Goal: Navigation & Orientation: Find specific page/section

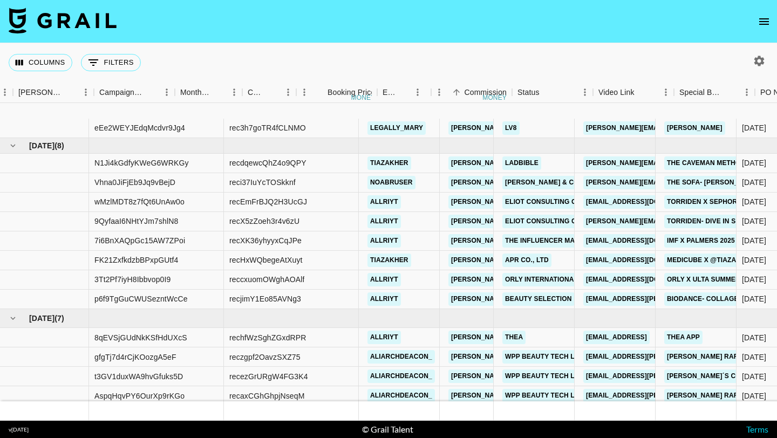
scroll to position [62, 562]
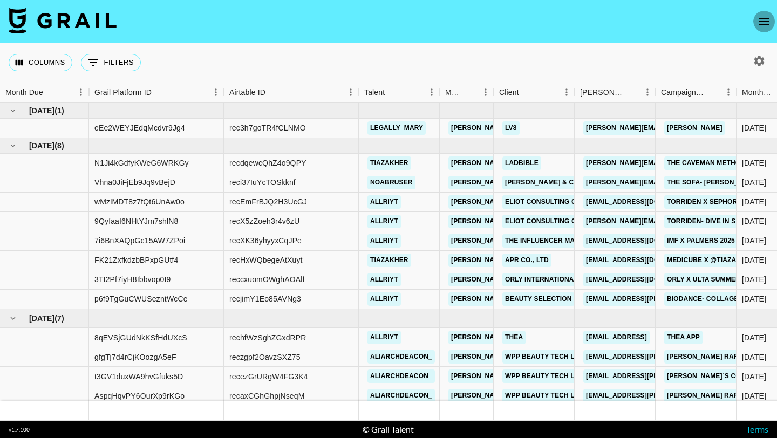
click at [762, 23] on icon "open drawer" at bounding box center [764, 21] width 13 height 13
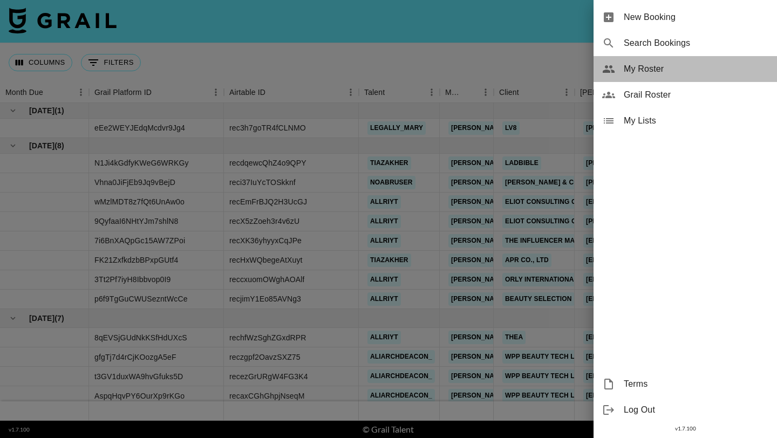
click at [659, 74] on span "My Roster" at bounding box center [696, 69] width 145 height 13
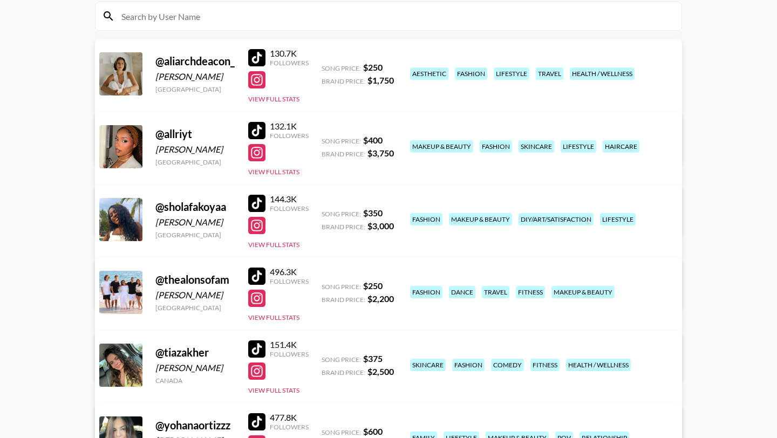
scroll to position [136, 0]
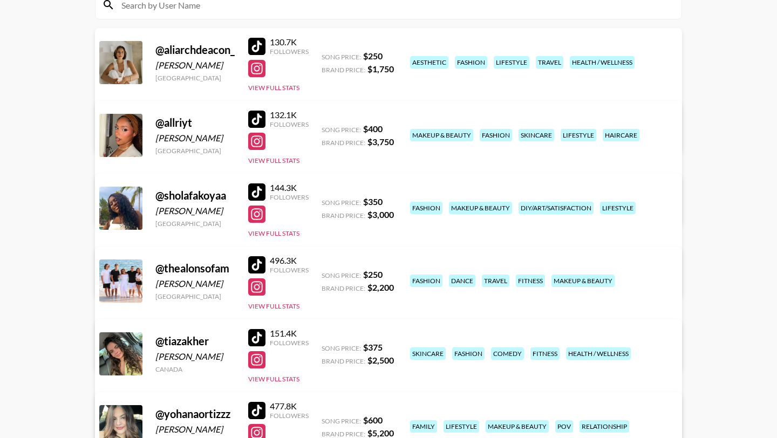
click at [254, 266] on div at bounding box center [256, 264] width 17 height 17
click at [259, 285] on div at bounding box center [256, 287] width 17 height 17
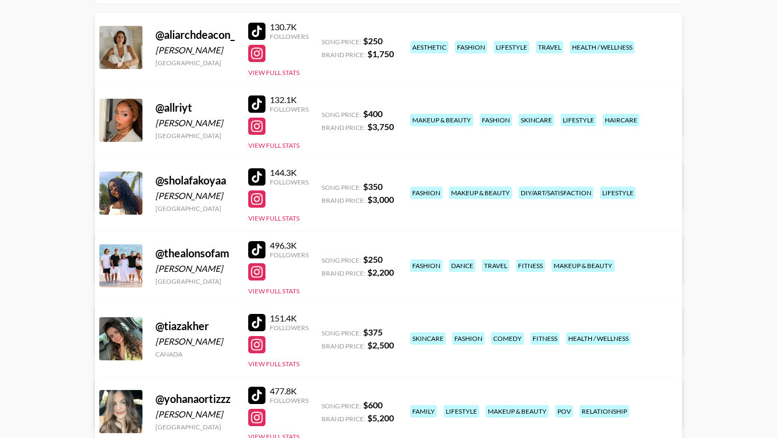
click at [254, 175] on div at bounding box center [256, 176] width 17 height 17
click at [264, 200] on div at bounding box center [256, 199] width 17 height 17
click at [257, 96] on div at bounding box center [256, 104] width 17 height 17
click at [252, 390] on div at bounding box center [256, 395] width 17 height 17
click at [261, 416] on div at bounding box center [256, 417] width 17 height 17
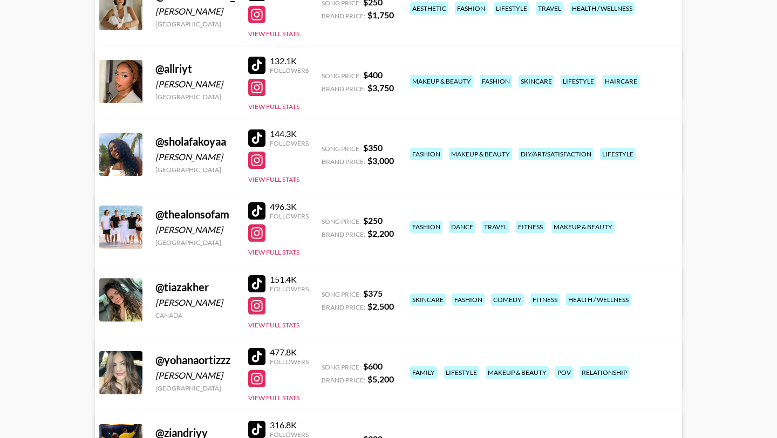
scroll to position [175, 0]
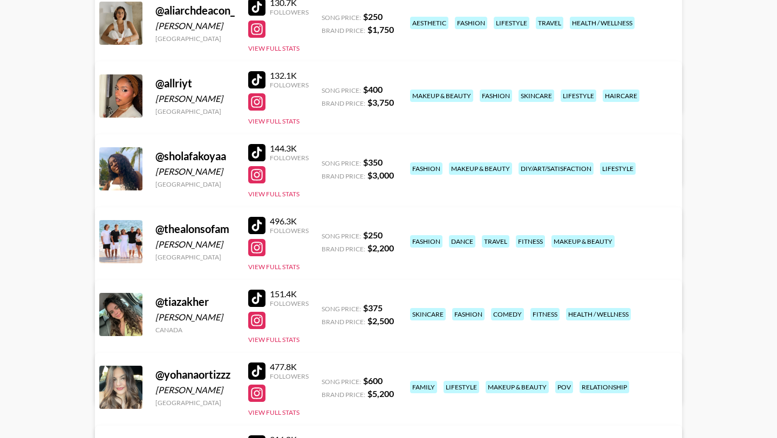
click at [255, 83] on div at bounding box center [256, 79] width 17 height 17
click at [263, 76] on div at bounding box center [256, 79] width 17 height 17
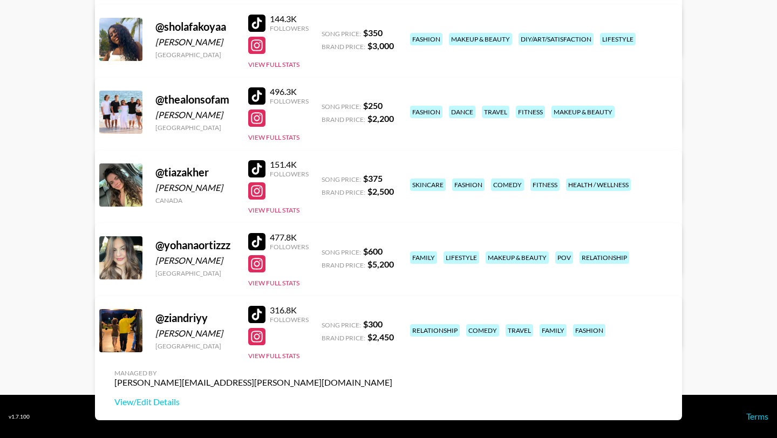
click at [257, 313] on div at bounding box center [256, 314] width 17 height 17
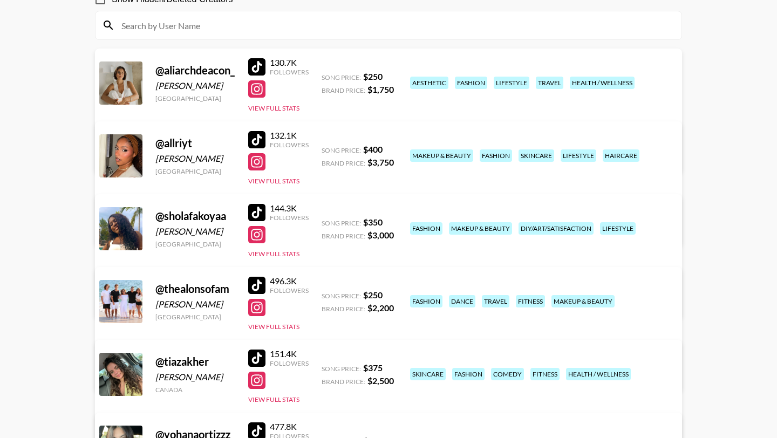
scroll to position [115, 0]
click at [262, 138] on div at bounding box center [256, 140] width 17 height 17
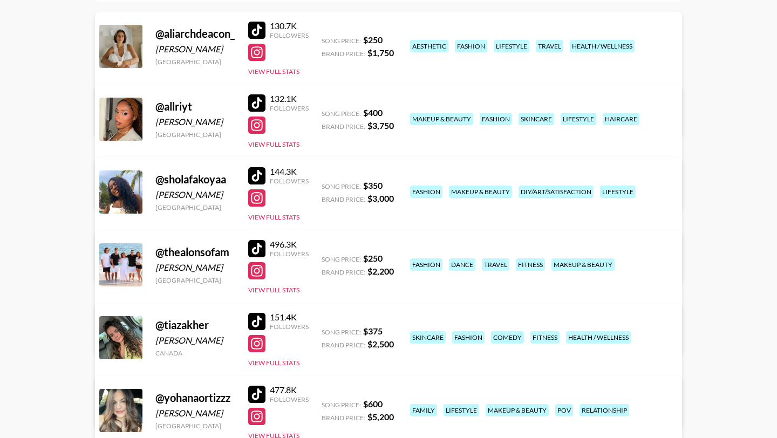
scroll to position [158, 0]
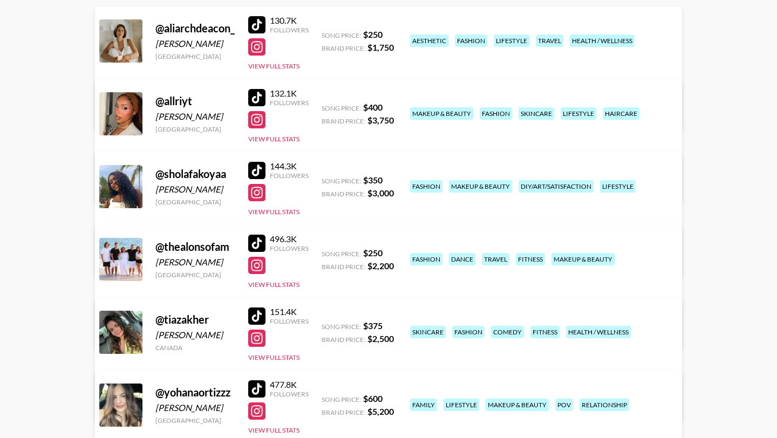
click at [261, 166] on div at bounding box center [256, 170] width 17 height 17
click at [262, 182] on div "144.3K Followers View Full Stats" at bounding box center [278, 187] width 60 height 60
click at [262, 194] on div at bounding box center [256, 192] width 17 height 17
click at [259, 389] on div at bounding box center [256, 389] width 17 height 17
click at [258, 417] on div at bounding box center [256, 411] width 17 height 17
